Goal: Information Seeking & Learning: Learn about a topic

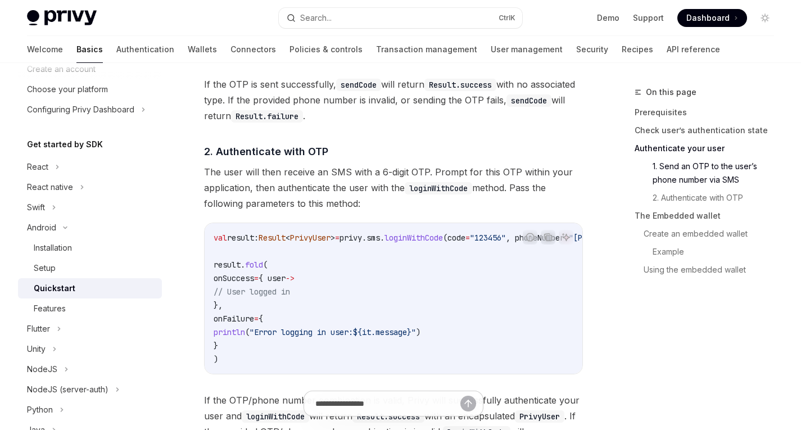
scroll to position [1070, 0]
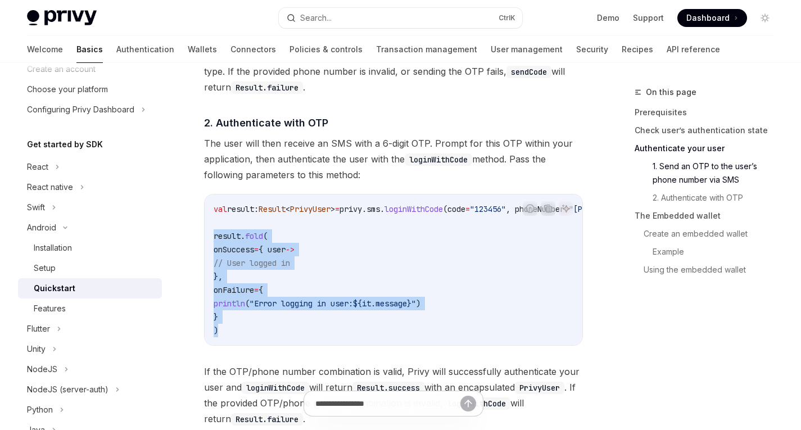
drag, startPoint x: 222, startPoint y: 338, endPoint x: 210, endPoint y: 242, distance: 96.9
click at [210, 242] on div "val result: Result < PrivyUser > = privy.sms. loginWithCode (code = "123456" , …" at bounding box center [394, 270] width 378 height 151
copy code "result. fold ( onSuccess = { user -> // User logged in }, onFailure = { println…"
click at [322, 298] on code "val result: Result < PrivyUser > = privy.sms. loginWithCode (code = "123456" , …" at bounding box center [443, 269] width 459 height 135
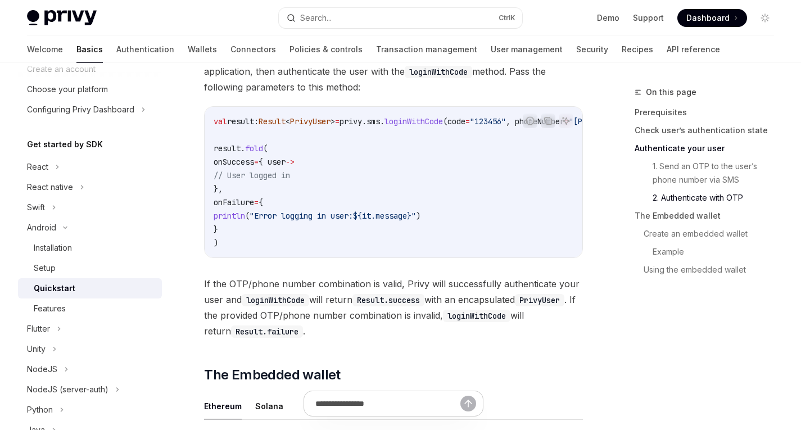
scroll to position [1149, 0]
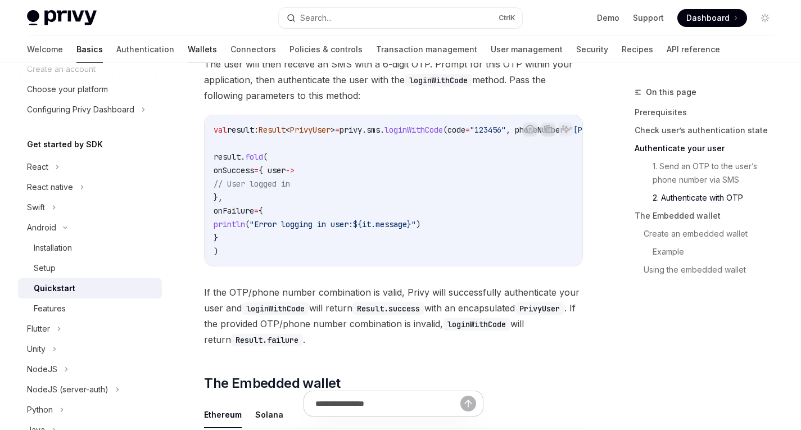
click at [188, 52] on link "Wallets" at bounding box center [202, 49] width 29 height 27
type textarea "*"
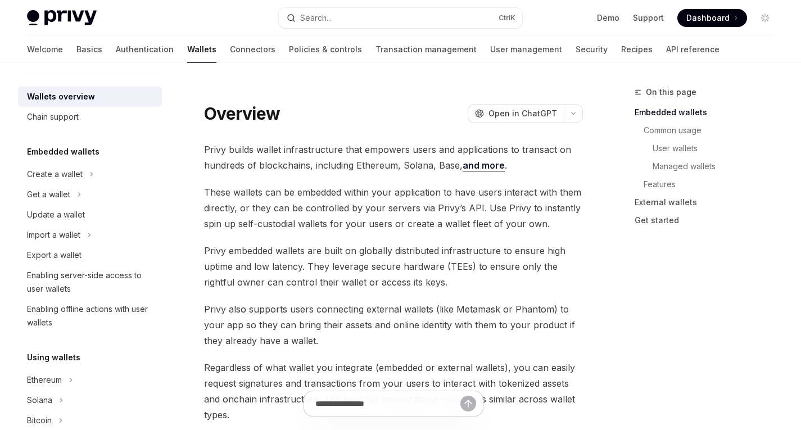
click at [312, 154] on span "Privy builds wallet infrastructure that empowers users and applications to tran…" at bounding box center [393, 157] width 379 height 31
click at [770, 12] on button "Toggle dark mode" at bounding box center [765, 18] width 18 height 18
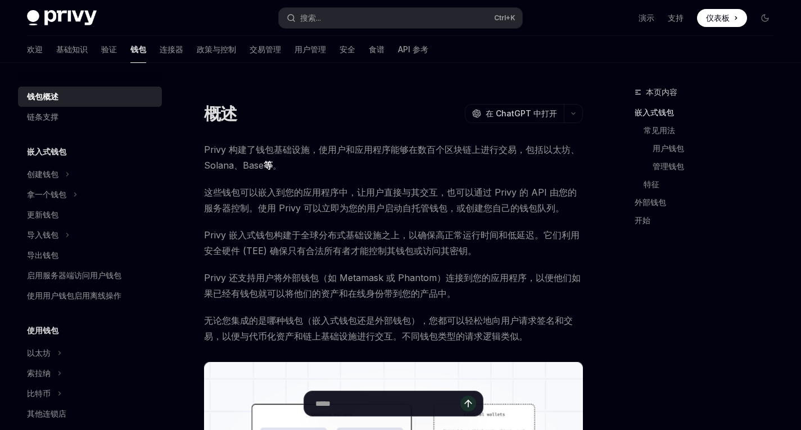
click at [308, 167] on span "Privy 构建了钱包基础设施，使用户和应用程序能够在数百个区块链上进行交易，包括以太坊、Solana、Base 等 。" at bounding box center [393, 157] width 379 height 31
click at [281, 208] on font "这些钱包可以嵌入到您的应用程序中，让用户直接与其交互，也可以通过 Privy 的 API 由您的服务器控制。使用 Privy 可以立即为您的用户启动自托管钱包…" at bounding box center [390, 200] width 373 height 27
click at [315, 207] on font "这些钱包可以嵌入到您的应用程序中，让用户直接与其交互，也可以通过 Privy 的 API 由您的服务器控制。使用 Privy 可以立即为您的用户启动自托管钱包…" at bounding box center [390, 200] width 373 height 27
click at [378, 209] on font "这些钱包可以嵌入到您的应用程序中，让用户直接与其交互，也可以通过 Privy 的 API 由您的服务器控制。使用 Privy 可以立即为您的用户启动自托管钱包…" at bounding box center [390, 200] width 373 height 27
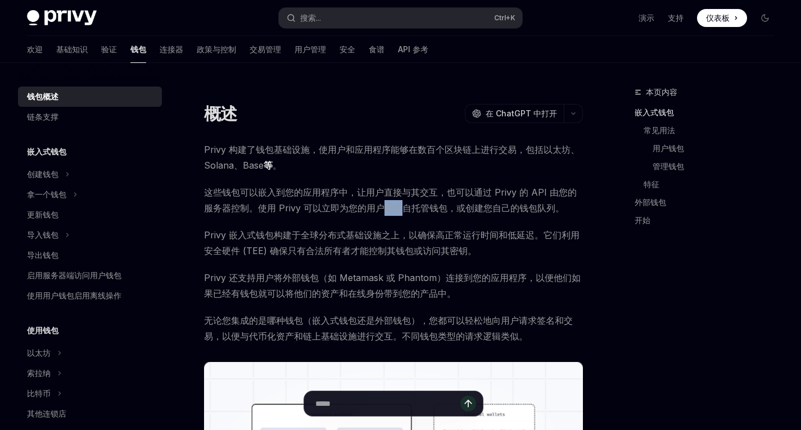
click at [378, 209] on font "这些钱包可以嵌入到您的应用程序中，让用户直接与其交互，也可以通过 Privy 的 API 由您的服务器控制。使用 Privy 可以立即为您的用户启动自托管钱包…" at bounding box center [390, 200] width 373 height 27
click at [409, 209] on font "这些钱包可以嵌入到您的应用程序中，让用户直接与其交互，也可以通过 Privy 的 API 由您的服务器控制。使用 Privy 可以立即为您的用户启动自托管钱包…" at bounding box center [390, 200] width 373 height 27
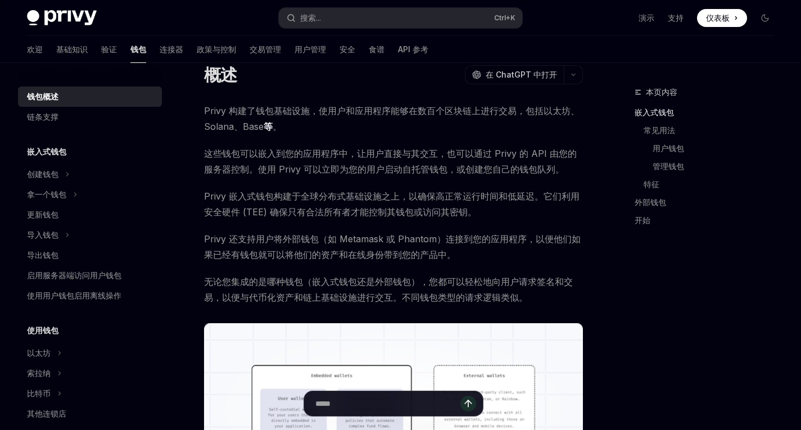
click at [252, 194] on font "Privy 嵌入式钱包构建于全球分布式基础设施之上，以确保高正常运行时间和低延迟。它们利用安全硬件 (TEE) 确保只有合法所有者才能控制其钱包或访问其密钥。" at bounding box center [392, 204] width 376 height 27
click at [279, 192] on font "Privy 嵌入式钱包构建于全球分布式基础设施之上，以确保高正常运行时间和低延迟。它们利用安全硬件 (TEE) 确保只有合法所有者才能控制其钱包或访问其密钥。" at bounding box center [392, 204] width 376 height 27
click at [302, 194] on font "Privy 嵌入式钱包构建于全球分布式基础设施之上，以确保高正常运行时间和低延迟。它们利用安全硬件 (TEE) 确保只有合法所有者才能控制其钱包或访问其密钥。" at bounding box center [392, 204] width 376 height 27
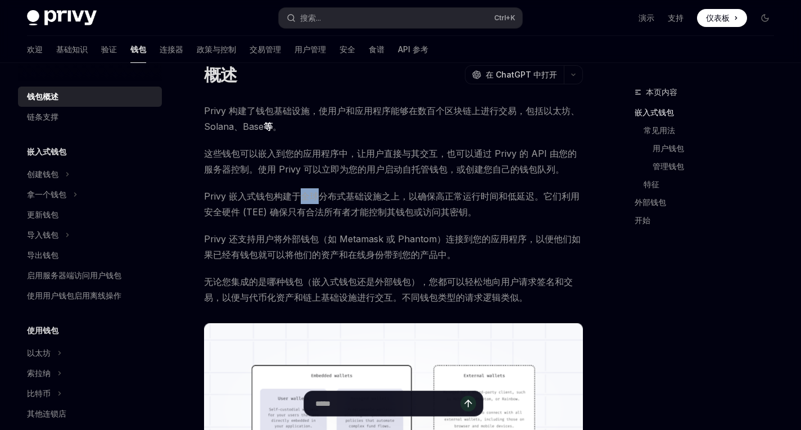
click at [302, 194] on font "Privy 嵌入式钱包构建于全球分布式基础设施之上，以确保高正常运行时间和低延迟。它们利用安全硬件 (TEE) 确保只有合法所有者才能控制其钱包或访问其密钥。" at bounding box center [392, 204] width 376 height 27
click at [355, 195] on font "Privy 嵌入式钱包构建于全球分布式基础设施之上，以确保高正常运行时间和低延迟。它们利用安全硬件 (TEE) 确保只有合法所有者才能控制其钱包或访问其密钥。" at bounding box center [392, 204] width 376 height 27
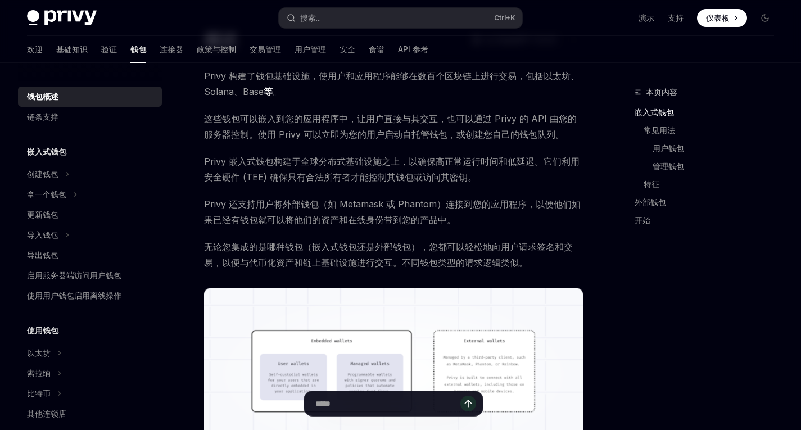
scroll to position [74, 0]
click at [240, 263] on font "无论您集成的是哪种钱包（嵌入式钱包还是外部钱包），您都可以轻松地向用户请求签名和交易，以便与代币化资产和链上基础设施进行交互。不同钱包类型的请求逻辑类似。" at bounding box center [388, 254] width 369 height 27
click at [292, 264] on font "无论您集成的是哪种钱包（嵌入式钱包还是外部钱包），您都可以轻松地向用户请求签名和交易，以便与代币化资产和链上基础设施进行交互。不同钱包类型的请求逻辑类似。" at bounding box center [388, 254] width 369 height 27
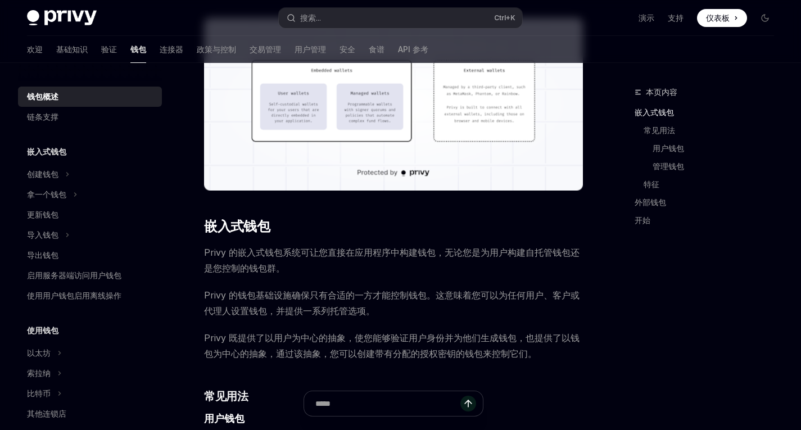
scroll to position [385, 0]
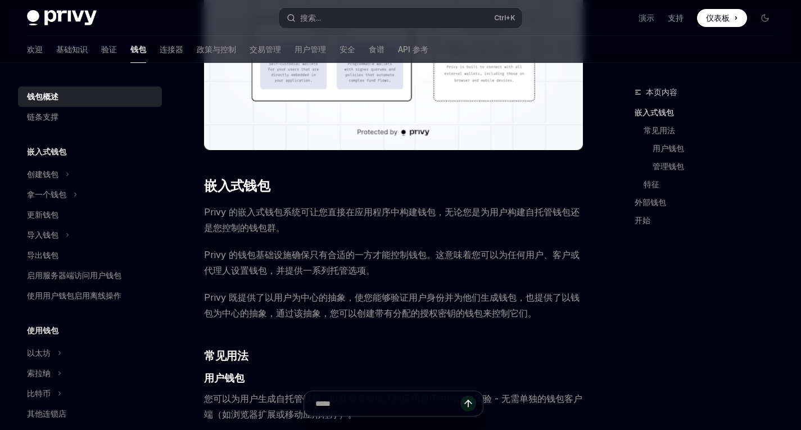
click at [254, 213] on font "Privy 的嵌入式钱包系统可让您直接在应用程序中构建钱包，无论您是为用户构建自托管钱包还是您控制的钱包群。" at bounding box center [392, 219] width 376 height 27
click at [294, 212] on font "Privy 的嵌入式钱包系统可让您直接在应用程序中构建钱包，无论您是为用户构建自托管钱包还是您控制的钱包群。" at bounding box center [392, 219] width 376 height 27
click at [354, 219] on span "Privy 的嵌入式钱包系统可让您直接在应用程序中构建钱包，无论您是为用户构建自托管钱包还是您控制的钱包群。" at bounding box center [393, 219] width 379 height 31
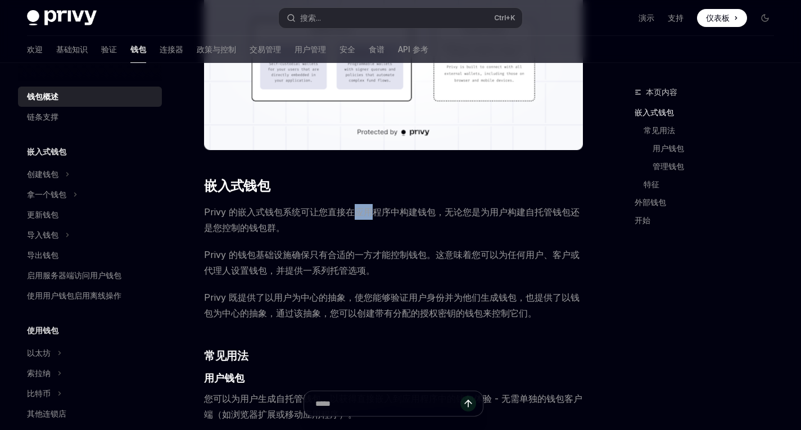
click at [354, 219] on span "Privy 的嵌入式钱包系统可让您直接在应用程序中构建钱包，无论您是为用户构建自托管钱包还是您控制的钱包群。" at bounding box center [393, 219] width 379 height 31
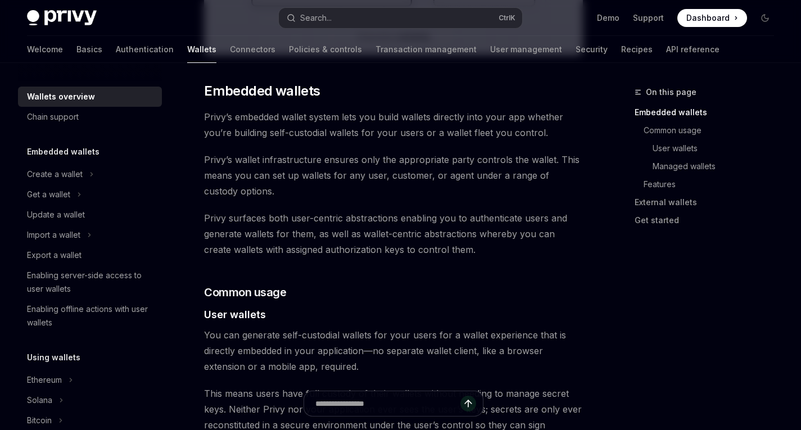
scroll to position [536, 0]
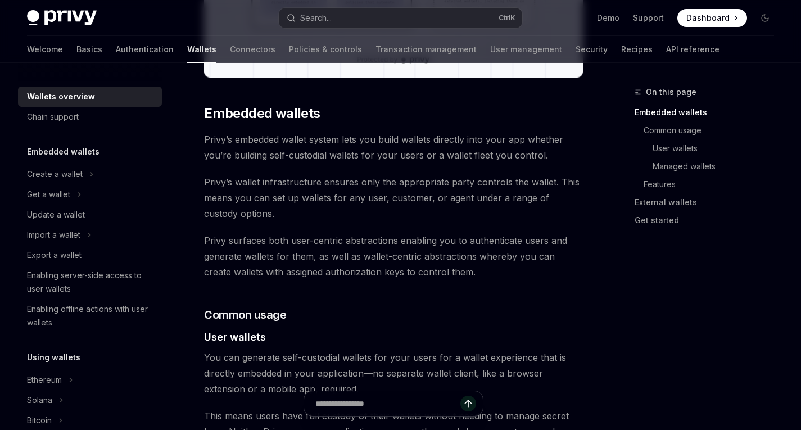
click at [460, 257] on span "Privy surfaces both user-centric abstractions enabling you to authenticate user…" at bounding box center [393, 256] width 379 height 47
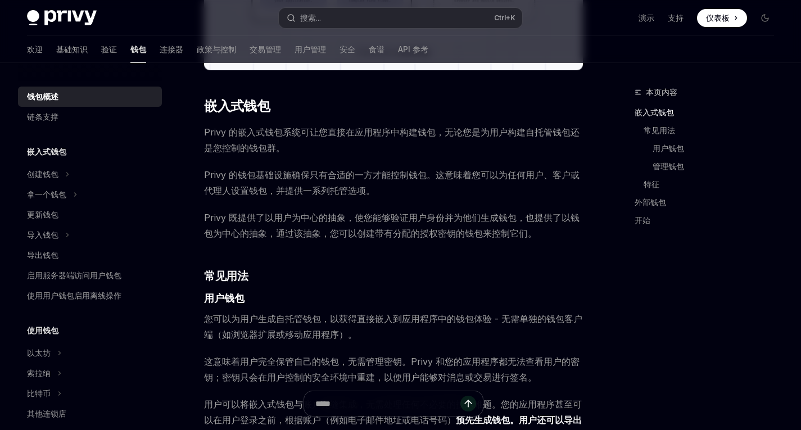
scroll to position [545, 0]
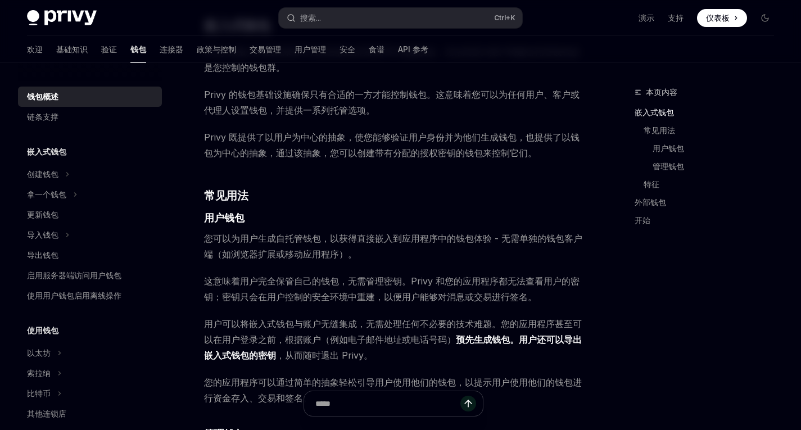
click at [360, 254] on span "您可以为用户生成自托管钱包，以获得直接嵌入到应用程序中的钱包体验 - 无需单独的钱包客户端（如浏览器扩展或移动应用程序）。" at bounding box center [393, 246] width 379 height 31
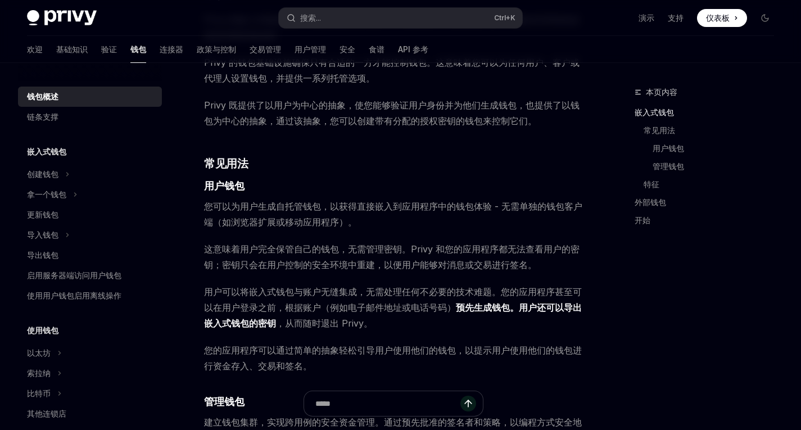
scroll to position [577, 0]
click at [258, 250] on font "这意味着用户完全保管自己的钱包，无需管理密钥。Privy 和您的应用程序都无法查看用户的密钥；密钥只会在用户控制的安全环境中重建，以便用户能够对消息或交易进行…" at bounding box center [392, 256] width 376 height 27
click at [284, 248] on font "这意味着用户完全保管自己的钱包，无需管理密钥。Privy 和您的应用程序都无法查看用户的密钥；密钥只会在用户控制的安全环境中重建，以便用户能够对消息或交易进行…" at bounding box center [392, 256] width 376 height 27
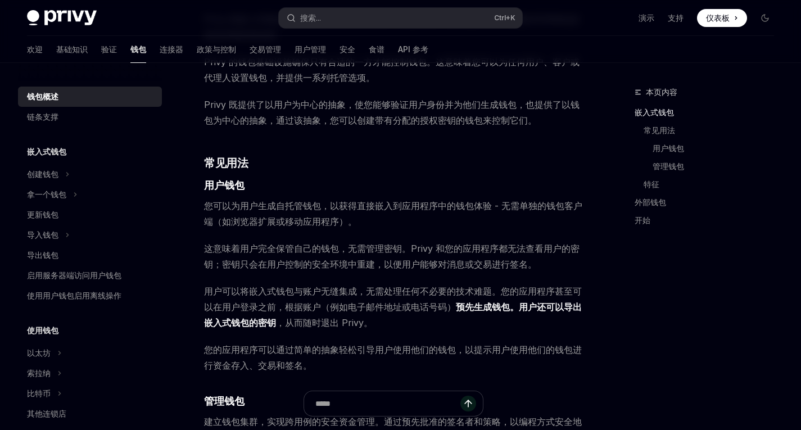
click at [310, 249] on font "这意味着用户完全保管自己的钱包，无需管理密钥。Privy 和您的应用程序都无法查看用户的密钥；密钥只会在用户控制的安全环境中重建，以便用户能够对消息或交易进行…" at bounding box center [392, 256] width 376 height 27
click at [367, 247] on font "这意味着用户完全保管自己的钱包，无需管理密钥。Privy 和您的应用程序都无法查看用户的密钥；密钥只会在用户控制的安全环境中重建，以便用户能够对消息或交易进行…" at bounding box center [392, 256] width 376 height 27
click at [409, 247] on font "这意味着用户完全保管自己的钱包，无需管理密钥。Privy 和您的应用程序都无法查看用户的密钥；密钥只会在用户控制的安全环境中重建，以便用户能够对消息或交易进行…" at bounding box center [392, 256] width 376 height 27
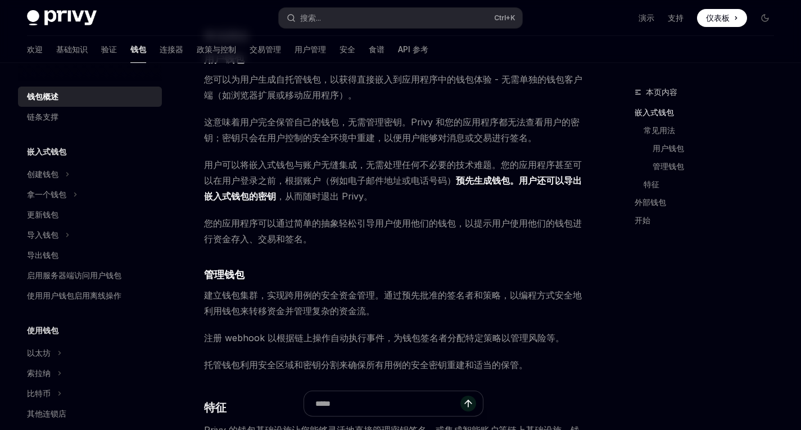
scroll to position [715, 0]
